Goal: Find specific page/section: Find specific page/section

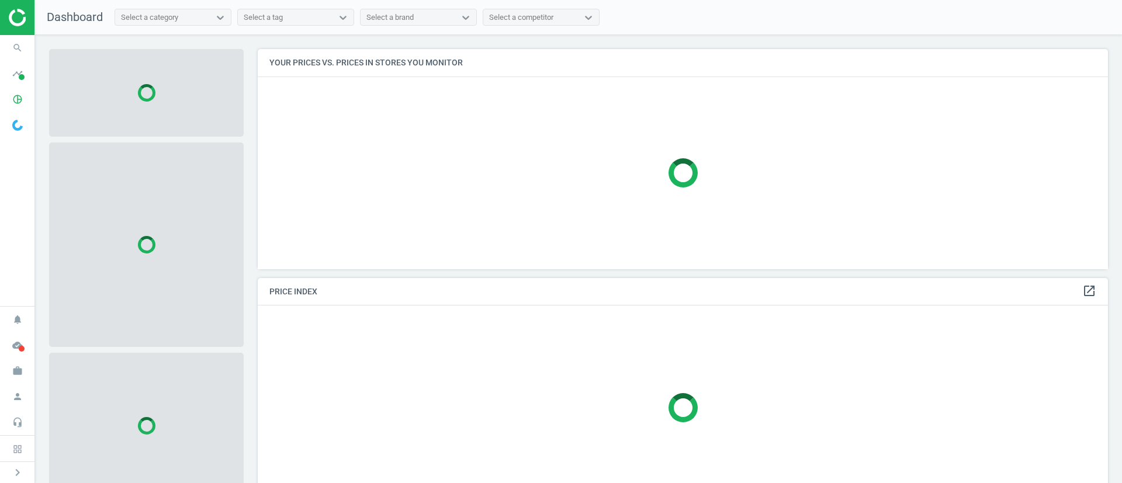
scroll to position [247, 864]
click at [16, 95] on icon "pie_chart_outlined" at bounding box center [17, 99] width 22 height 22
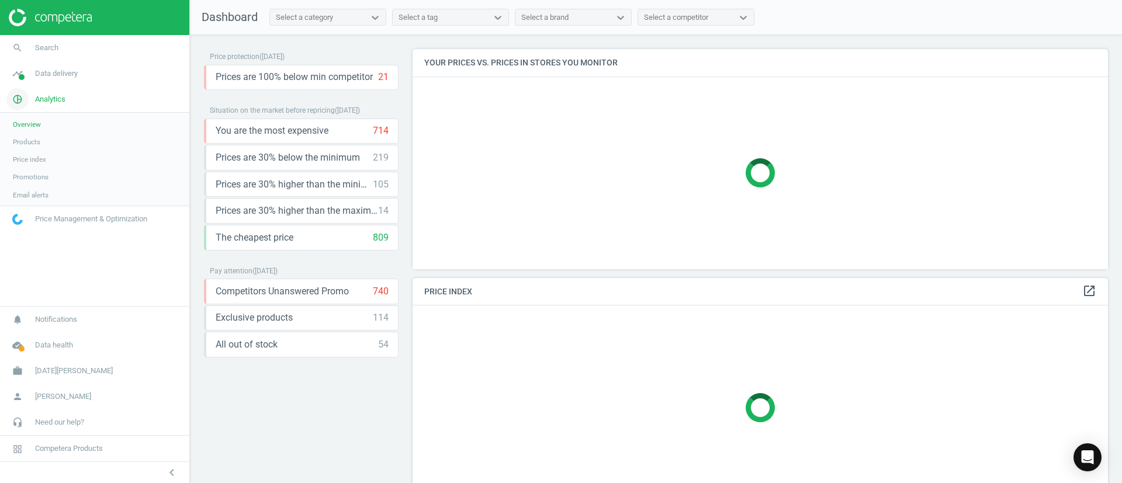
scroll to position [247, 710]
click at [29, 139] on span "Products" at bounding box center [26, 141] width 27 height 9
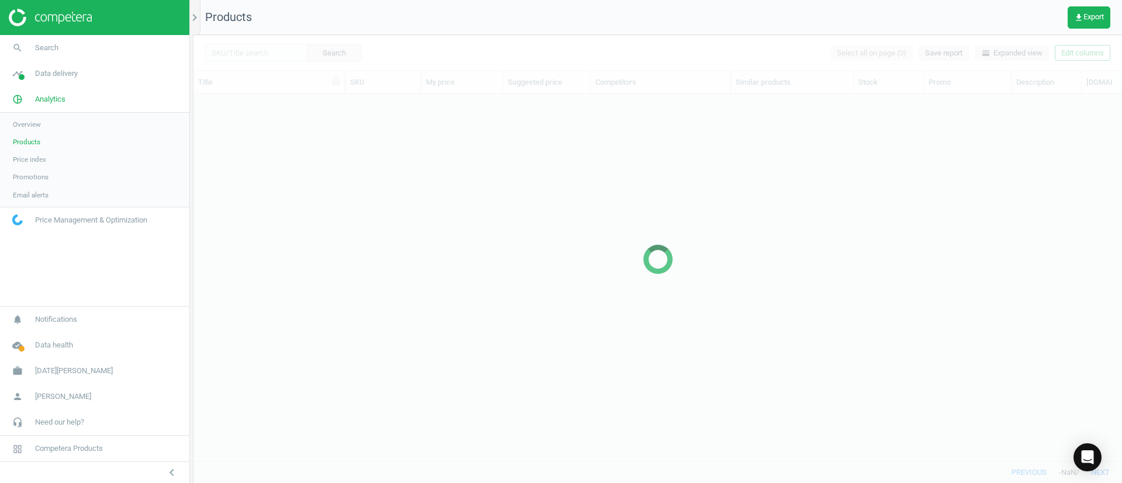
scroll to position [340, 915]
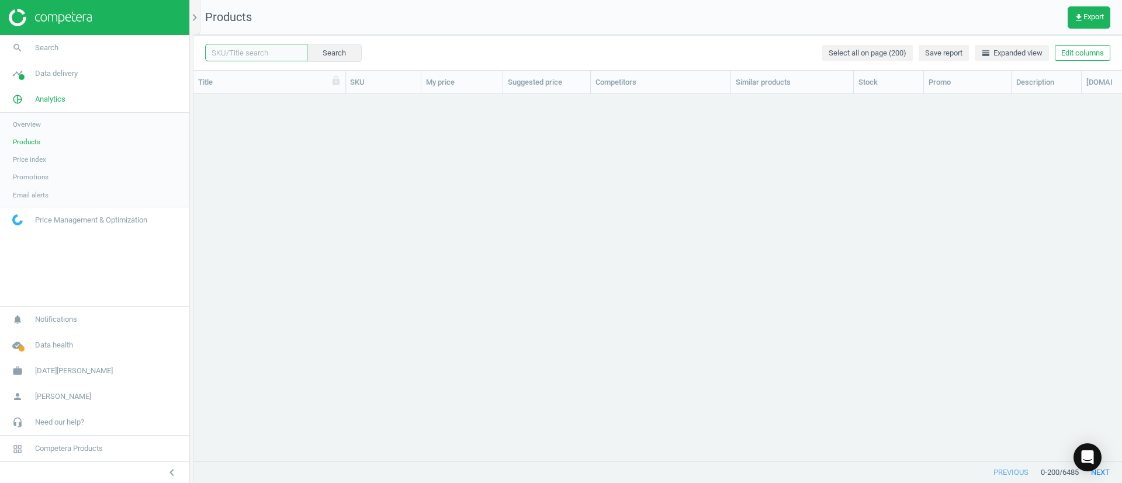
click at [268, 52] on input "text" at bounding box center [256, 53] width 102 height 18
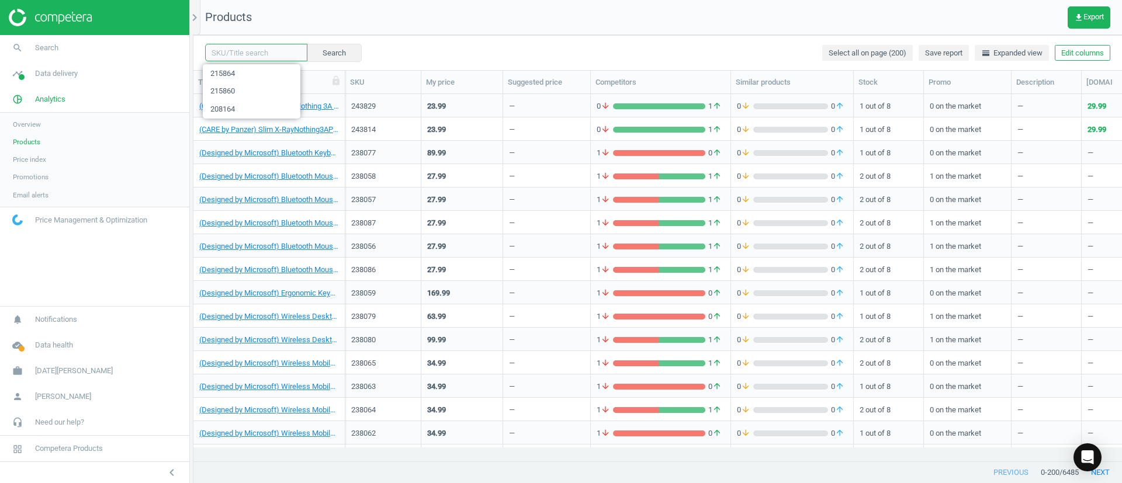
paste input "231661"
type input "231661"
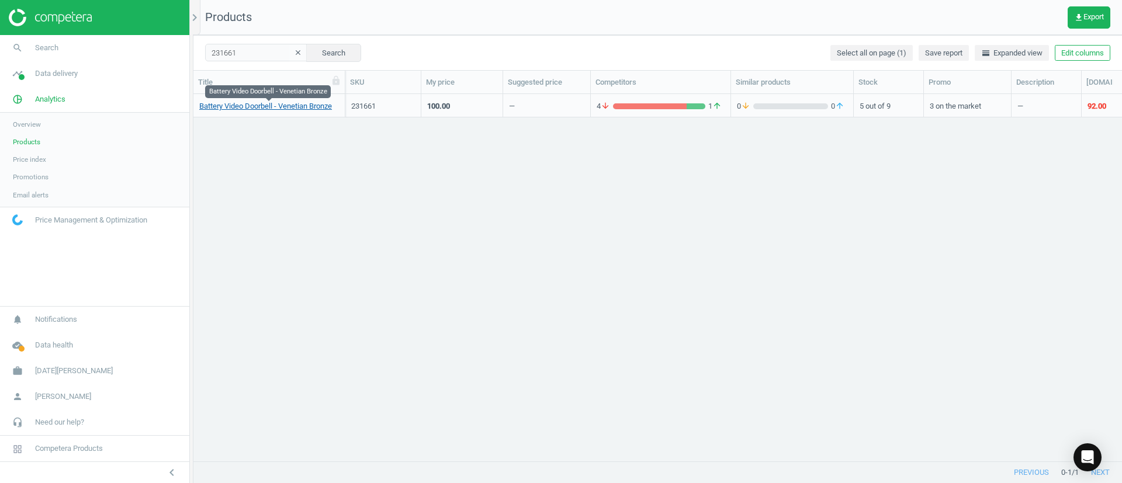
click at [265, 108] on link "Battery Video Doorbell - Venetian Bronze" at bounding box center [265, 106] width 133 height 11
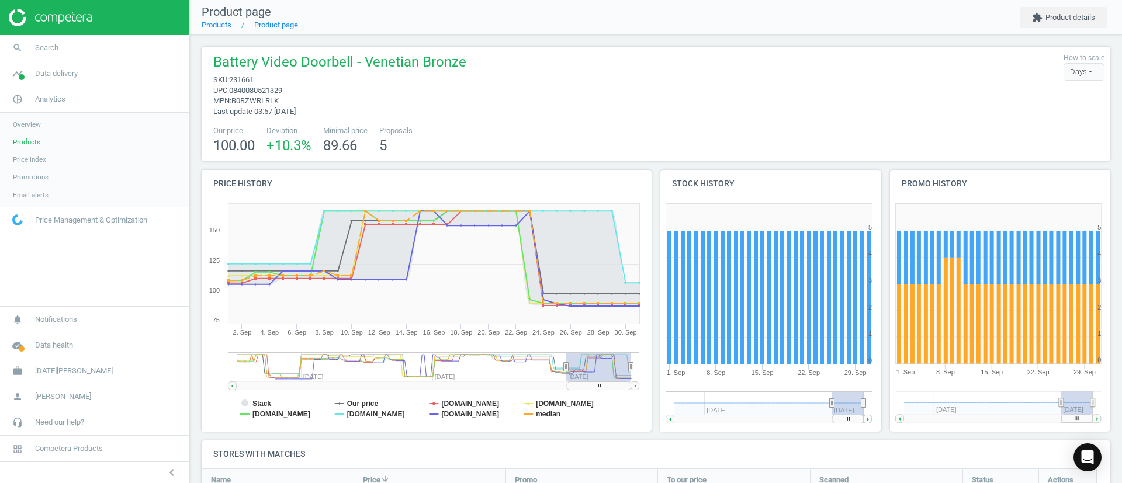
click at [36, 139] on span "Products" at bounding box center [26, 141] width 27 height 9
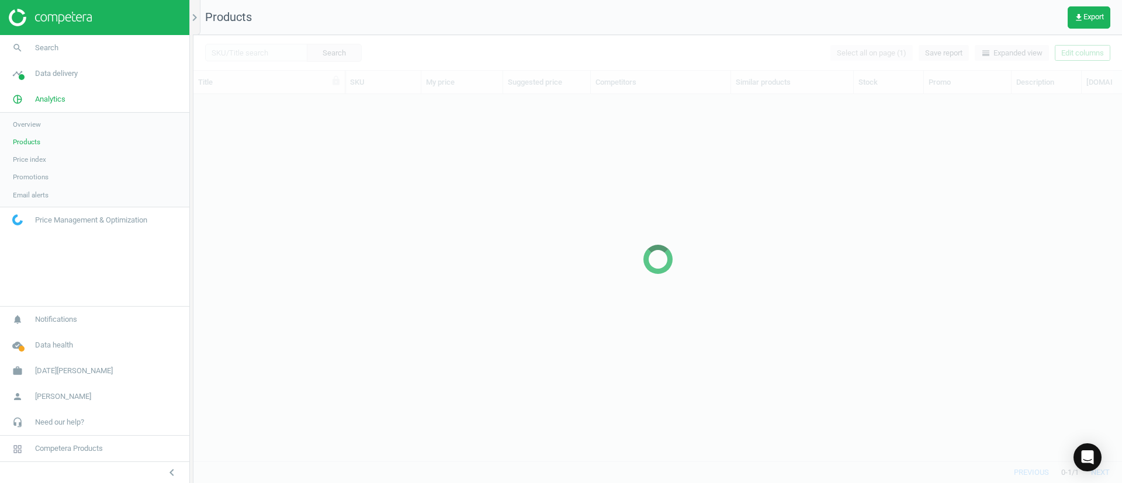
scroll to position [340, 915]
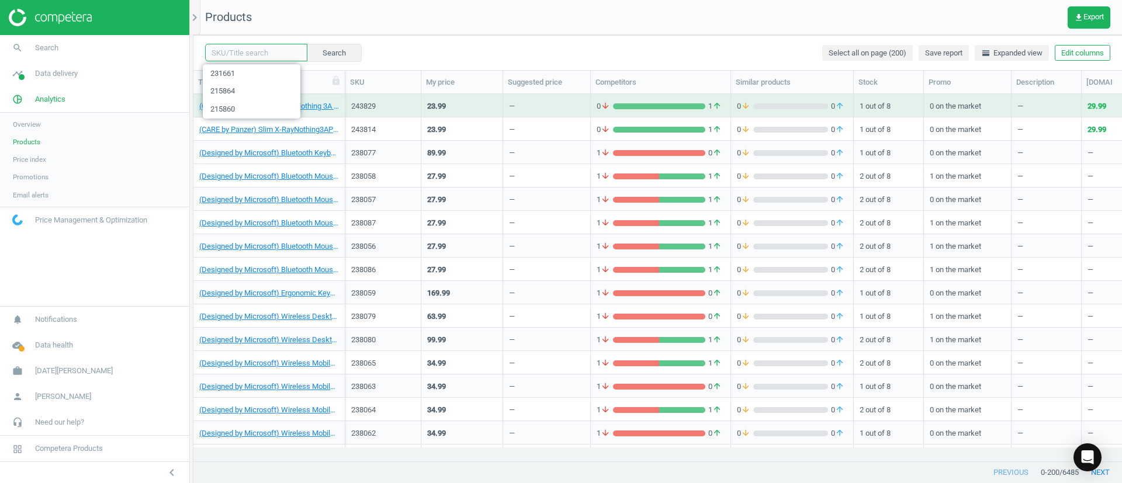
click at [252, 50] on input "text" at bounding box center [256, 53] width 102 height 18
paste input "231660"
type input "231660"
click at [330, 49] on button "Search" at bounding box center [333, 53] width 55 height 18
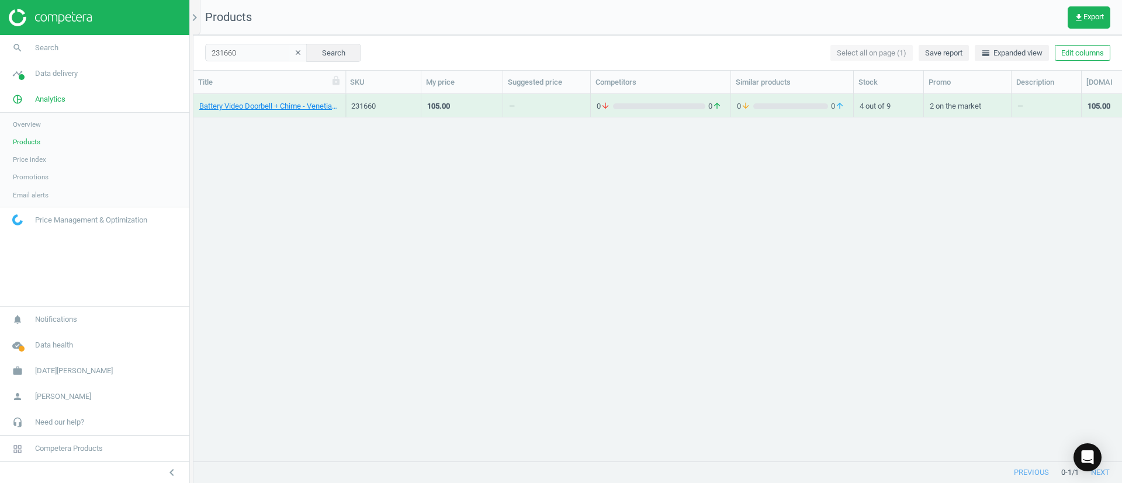
click at [251, 116] on div "Battery Video Doorbell + Chime - Venetian Bronze" at bounding box center [269, 105] width 152 height 23
click at [272, 103] on link "Battery Video Doorbell + Chime - Venetian Bronze" at bounding box center [269, 106] width 140 height 11
